Goal: Task Accomplishment & Management: Use online tool/utility

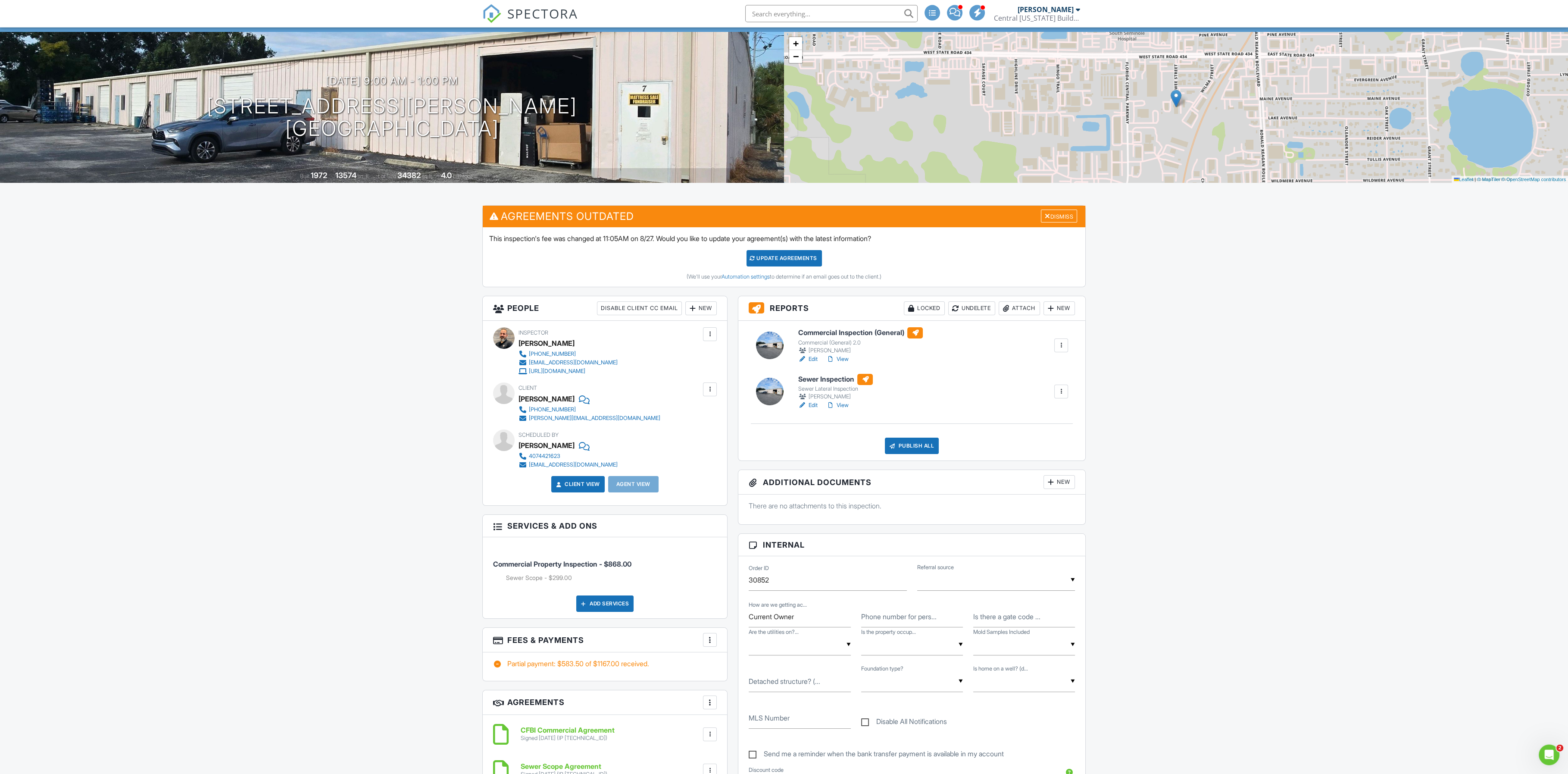
scroll to position [44, 0]
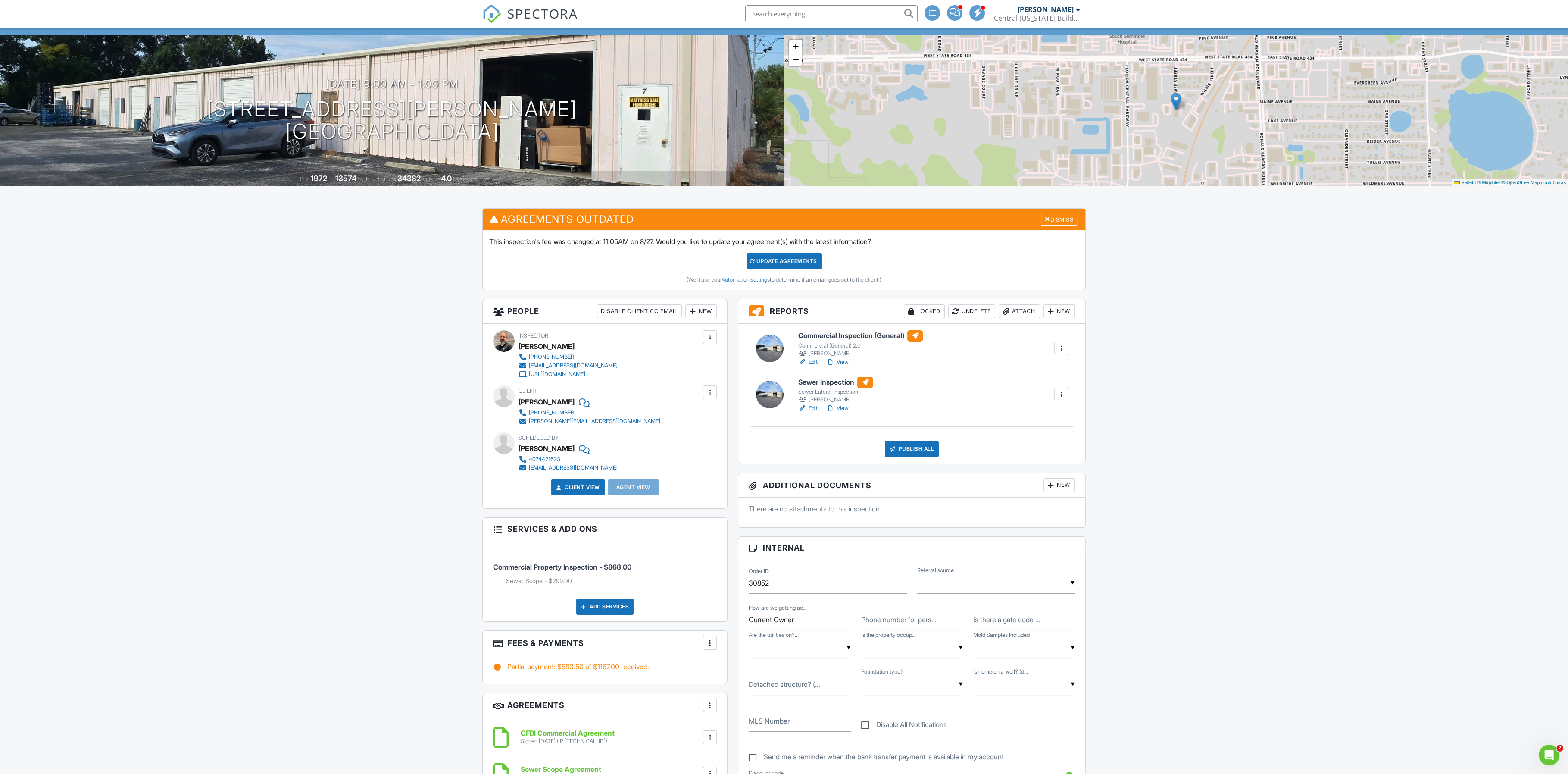
click at [910, 449] on div "Publish All" at bounding box center [912, 449] width 54 height 16
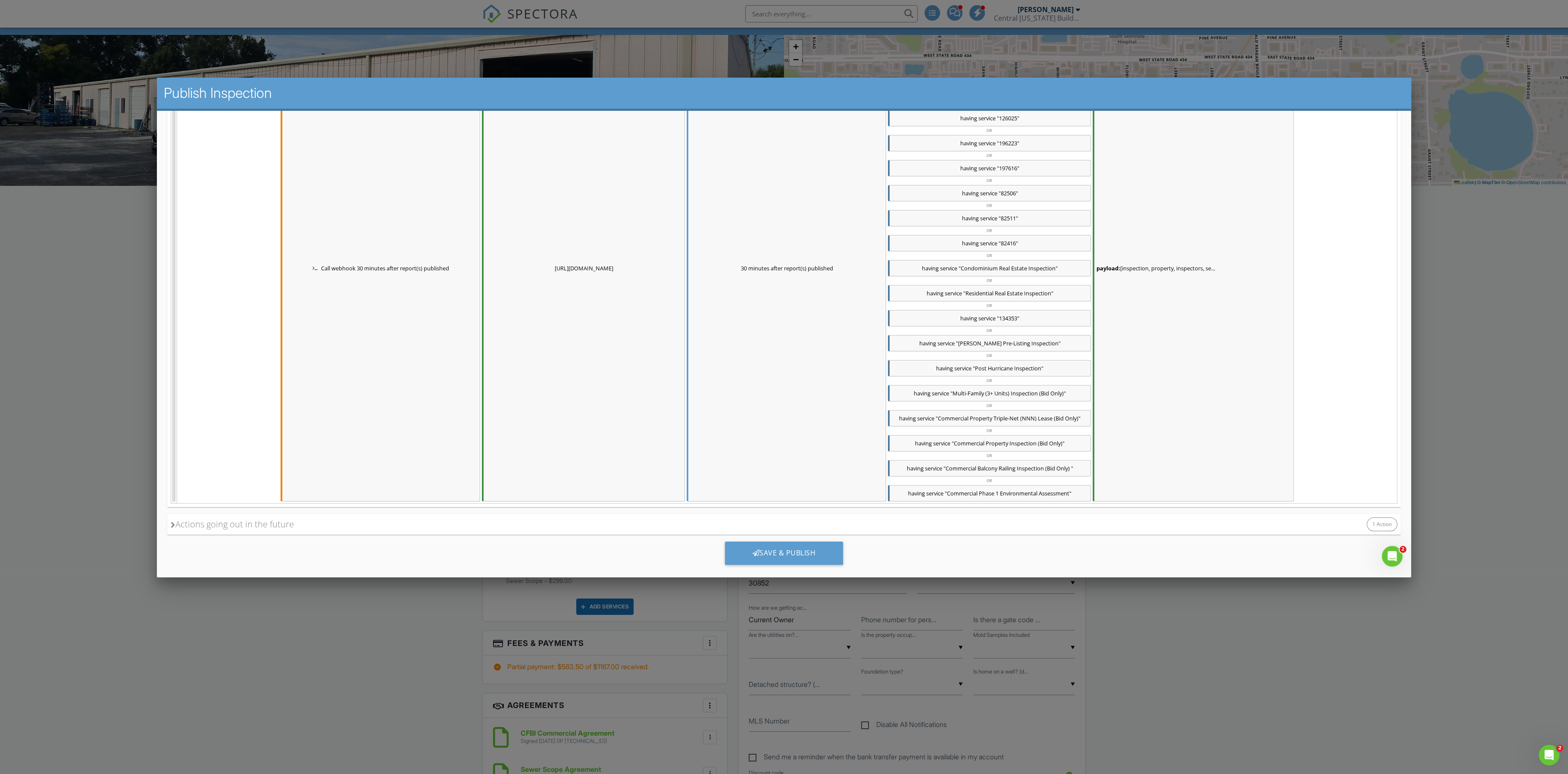
scroll to position [371, 0]
click at [772, 541] on div "Save & Publish" at bounding box center [783, 540] width 119 height 23
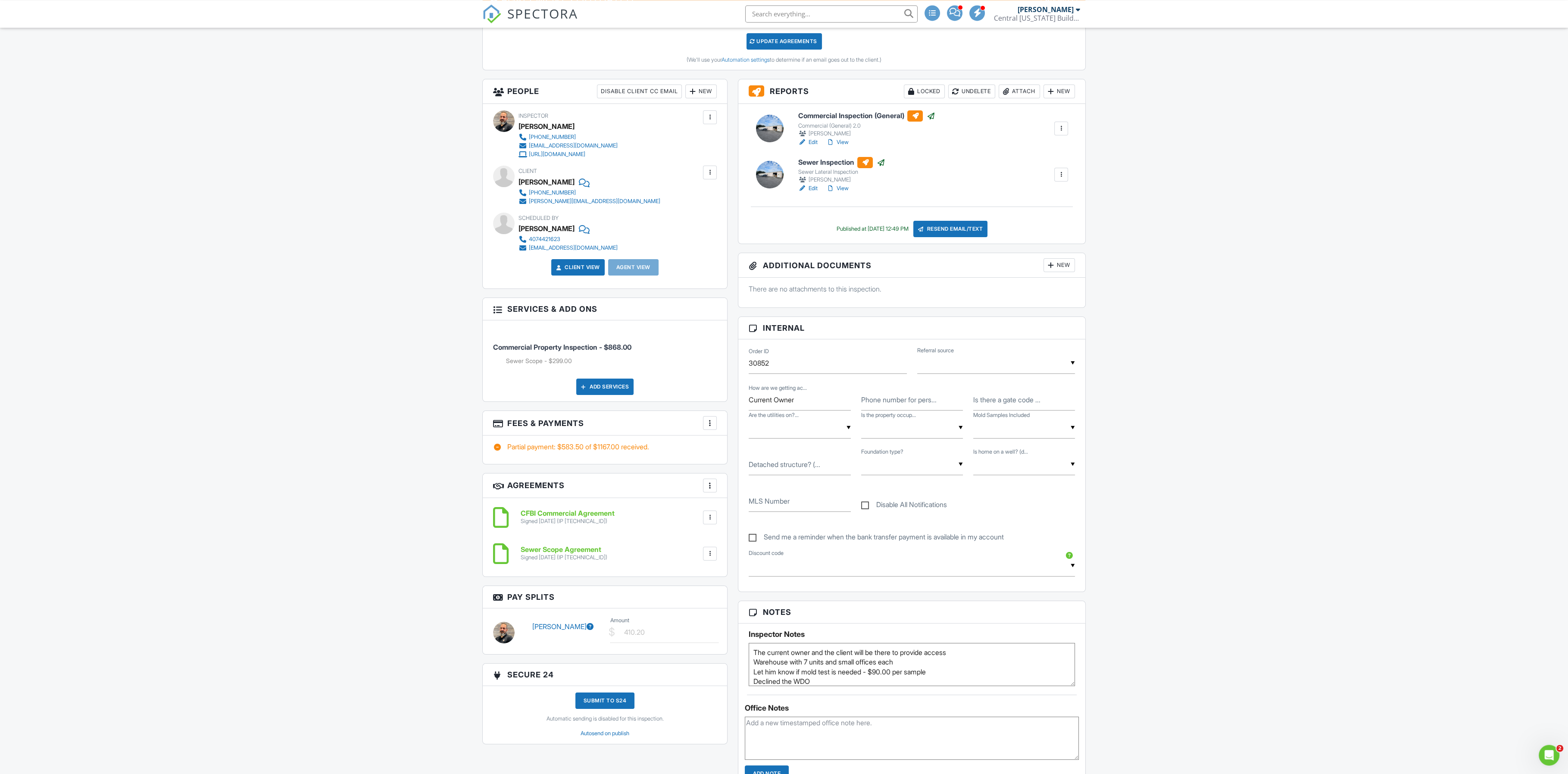
scroll to position [267, 0]
